Goal: Information Seeking & Learning: Learn about a topic

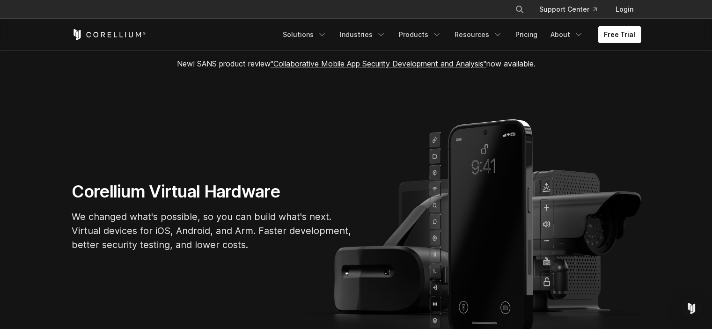
click at [606, 37] on link "Free Trial" at bounding box center [620, 34] width 43 height 17
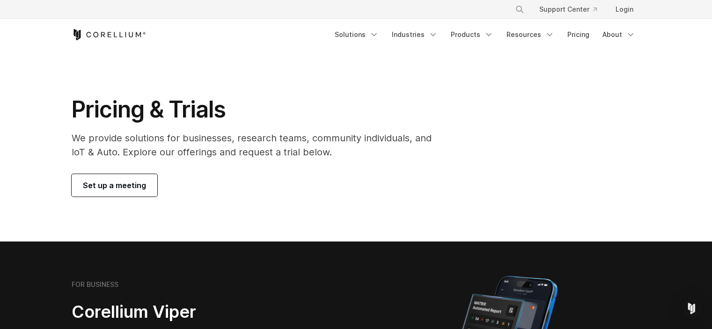
click at [126, 185] on span "Set up a meeting" at bounding box center [114, 185] width 63 height 11
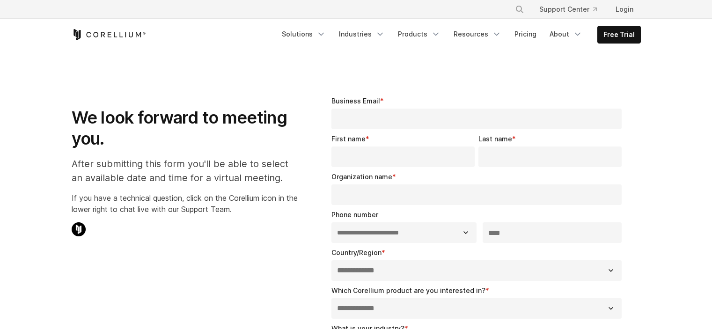
select select "**"
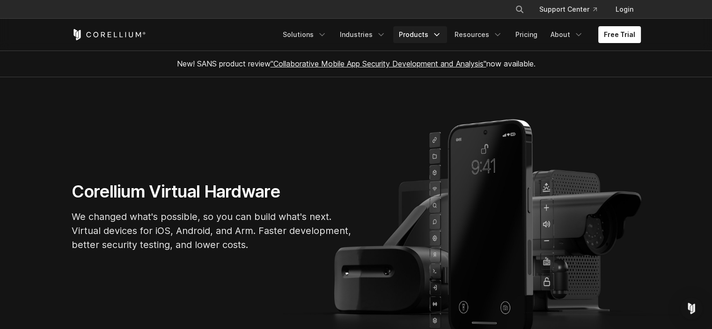
click at [421, 35] on link "Products" at bounding box center [420, 34] width 54 height 17
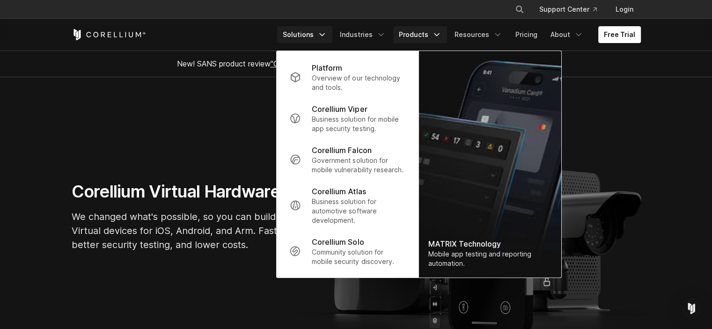
click at [311, 38] on link "Solutions" at bounding box center [304, 34] width 55 height 17
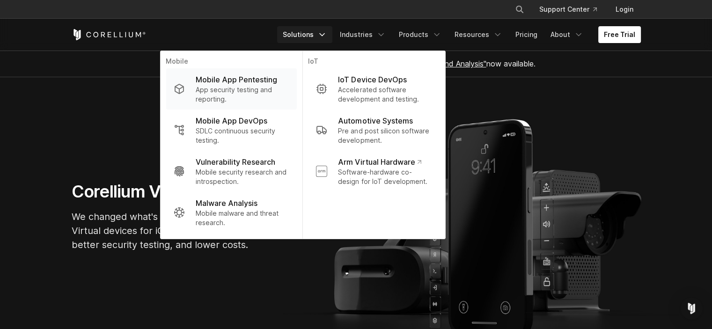
click at [223, 86] on p "App security testing and reporting." at bounding box center [242, 94] width 93 height 19
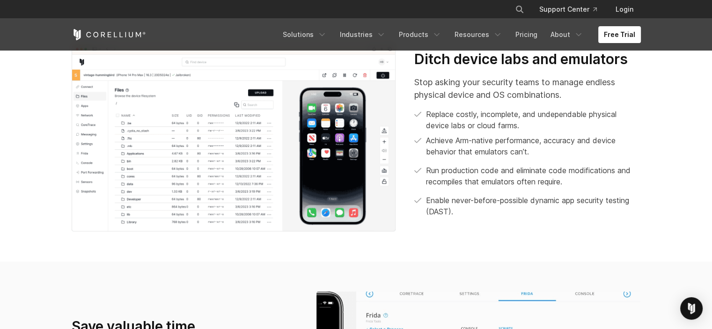
scroll to position [406, 0]
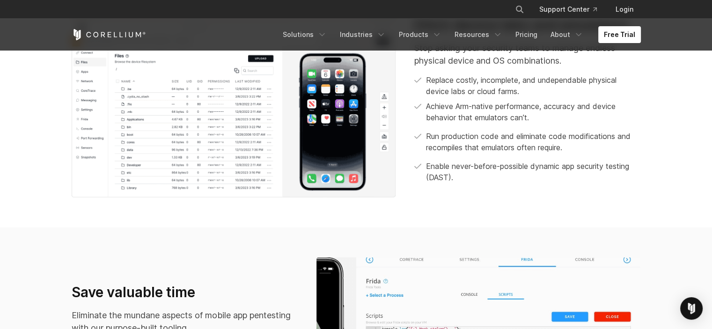
click at [341, 151] on img at bounding box center [234, 103] width 325 height 188
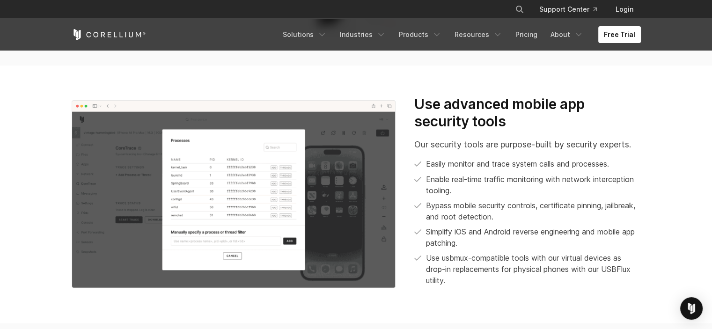
scroll to position [921, 0]
